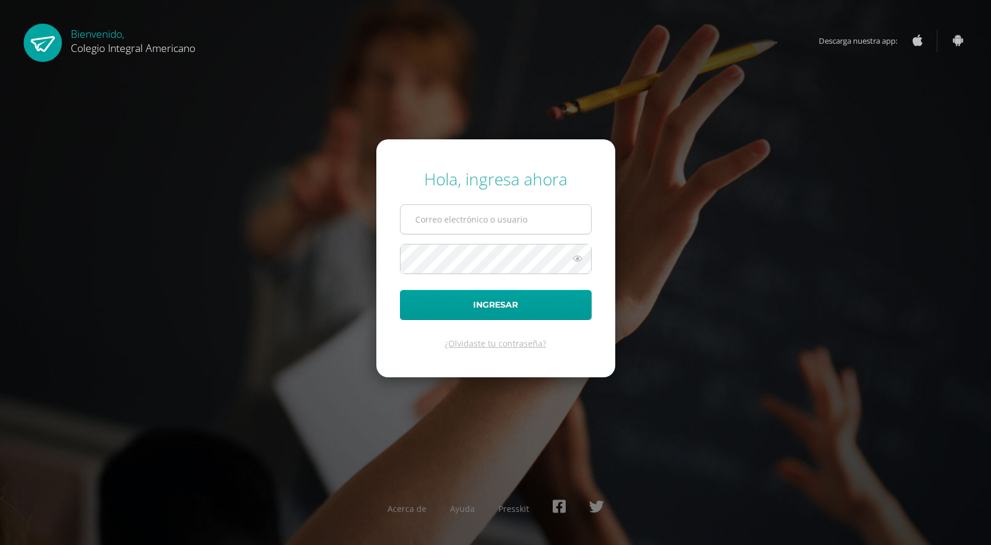
click at [480, 222] on input "text" at bounding box center [496, 219] width 191 height 29
type input "alumno23dsal02@integralamericano.edu.gt"
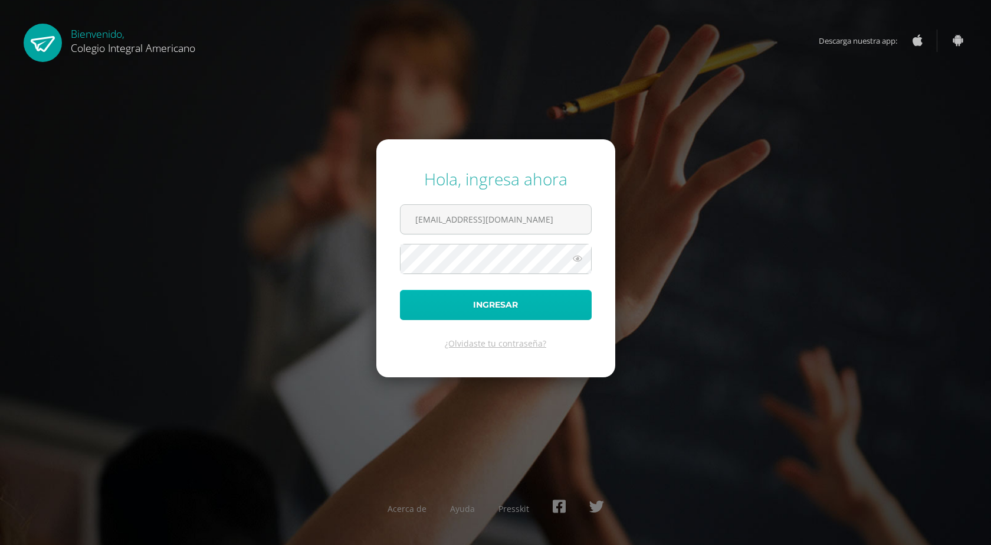
click at [490, 296] on button "Ingresar" at bounding box center [496, 305] width 192 height 30
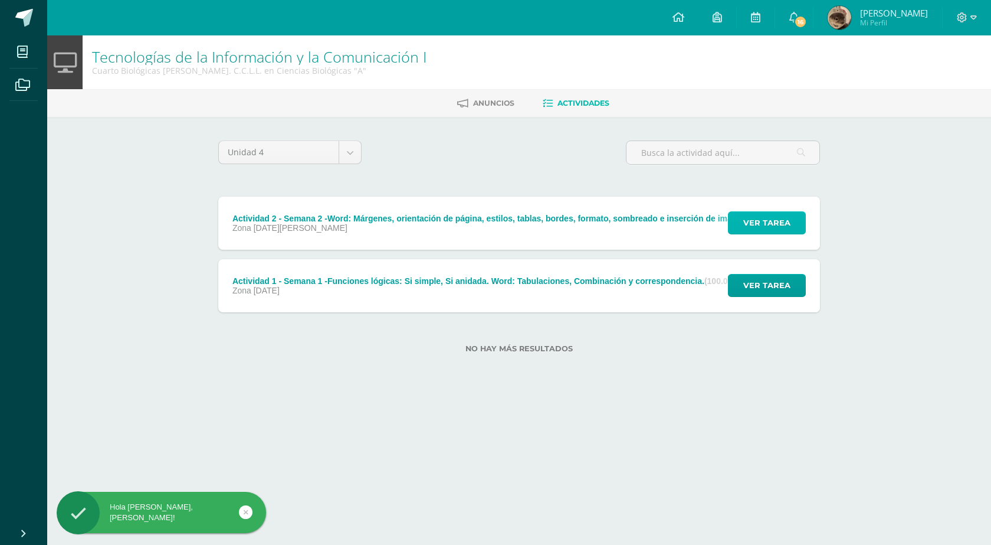
click at [735, 227] on button "Ver tarea" at bounding box center [767, 222] width 78 height 23
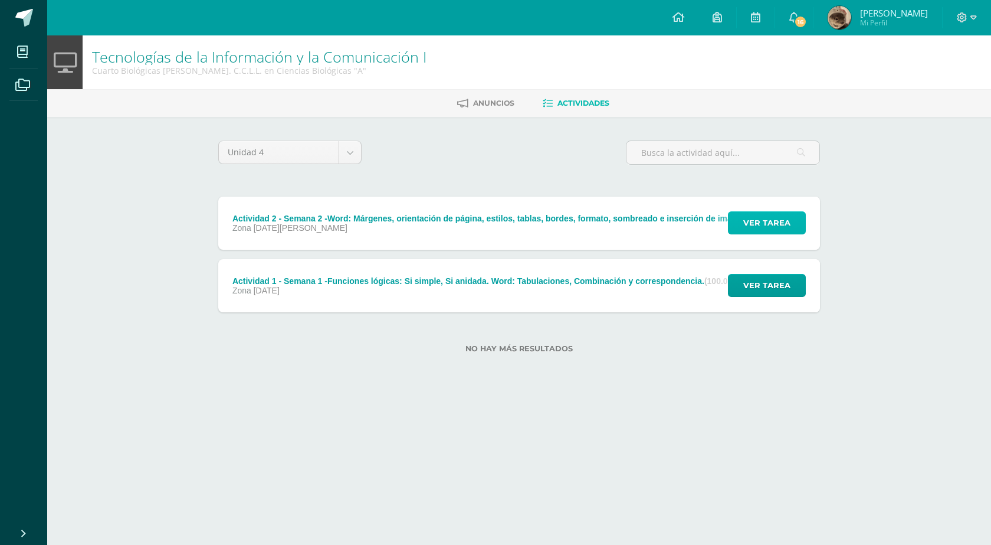
click at [748, 224] on span "Ver tarea" at bounding box center [767, 223] width 47 height 22
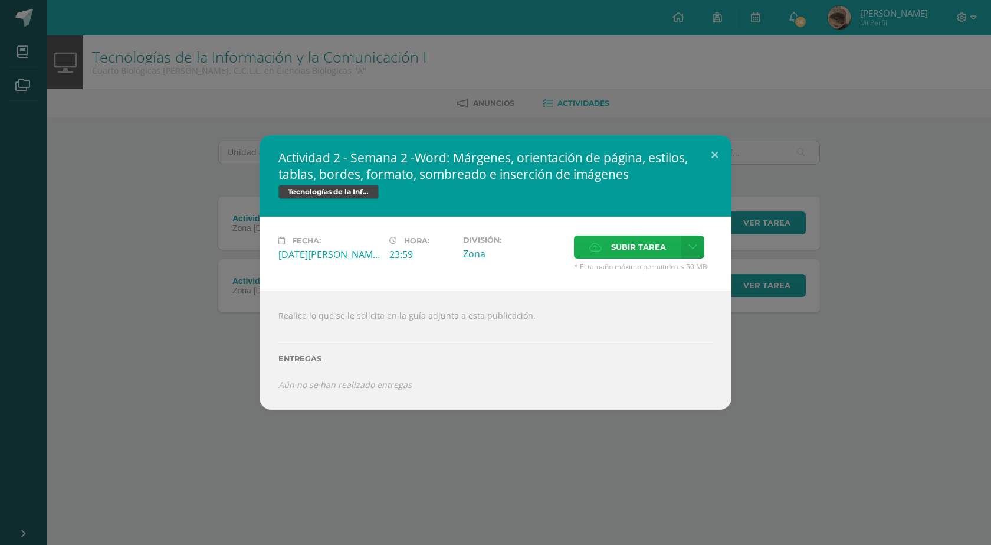
click at [639, 252] on span "Subir tarea" at bounding box center [638, 247] width 55 height 22
click at [0, 0] on input "Subir tarea" at bounding box center [0, 0] width 0 height 0
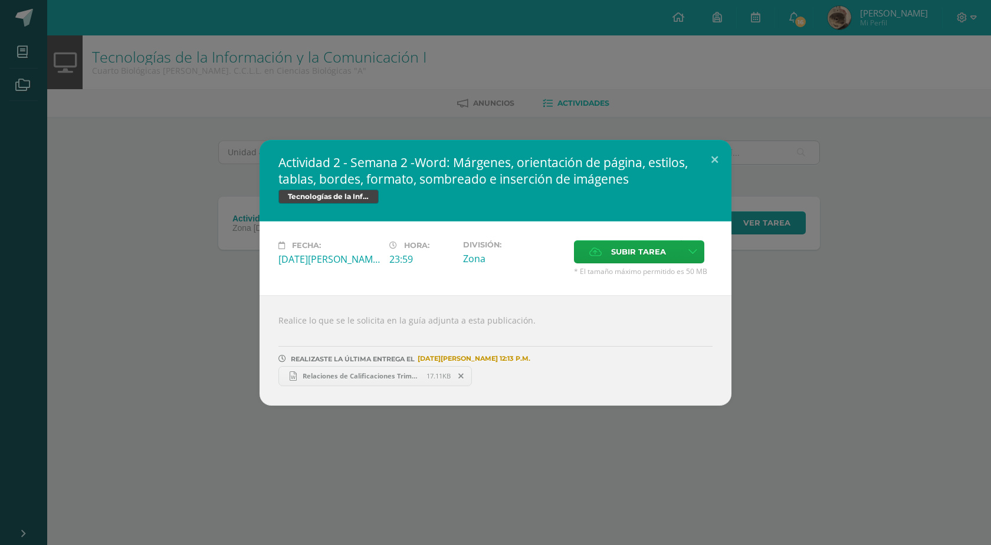
click at [409, 378] on span "Relaciones de Calificaciones Trimestrales.docx" at bounding box center [362, 375] width 130 height 9
click at [715, 148] on button at bounding box center [715, 160] width 34 height 40
